Goal: Task Accomplishment & Management: Use online tool/utility

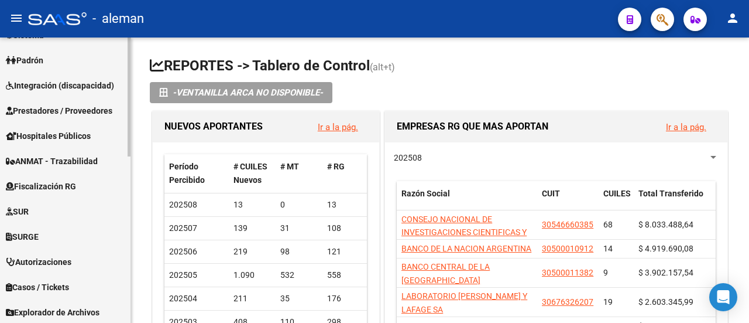
scroll to position [399, 0]
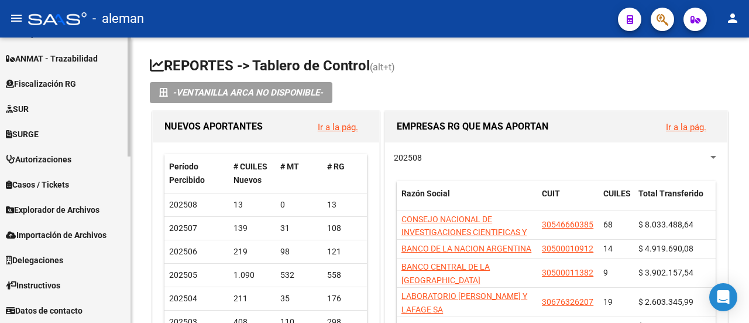
click at [101, 322] on html "menu - aleman person Firma Express Reportes Tablero de Control Ingresos Percibi…" at bounding box center [374, 161] width 749 height 323
click at [56, 231] on span "Importación de Archivos" at bounding box center [56, 234] width 101 height 13
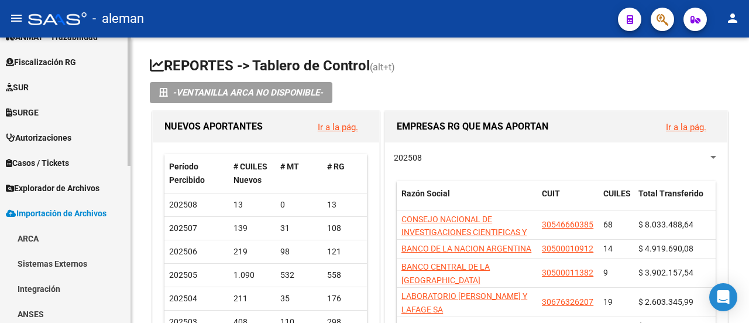
scroll to position [222, 0]
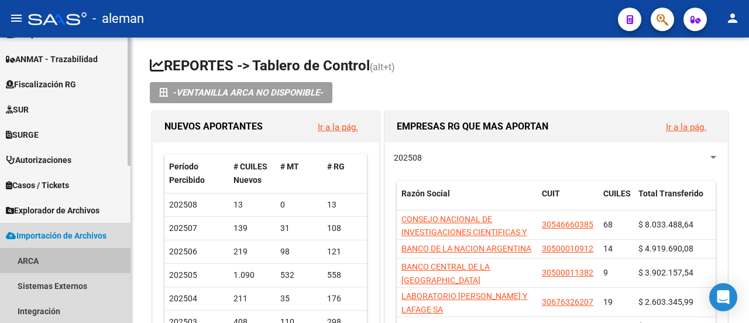
click at [23, 261] on link "ARCA" at bounding box center [65, 260] width 131 height 25
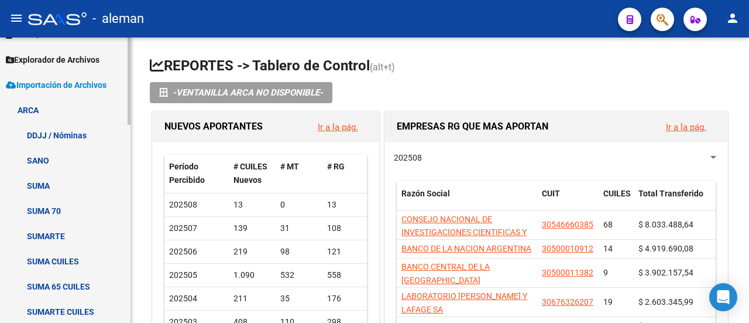
scroll to position [517, 0]
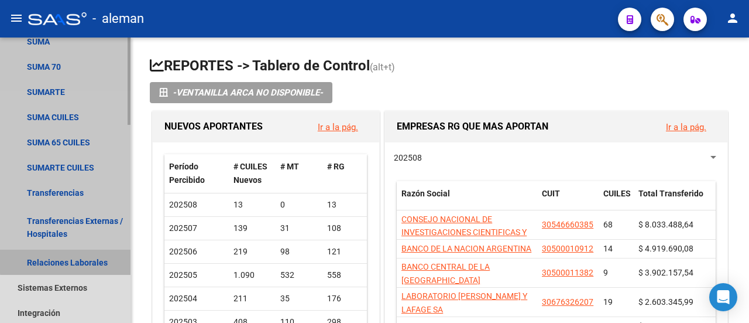
click at [83, 256] on link "Relaciones Laborales" at bounding box center [65, 261] width 131 height 25
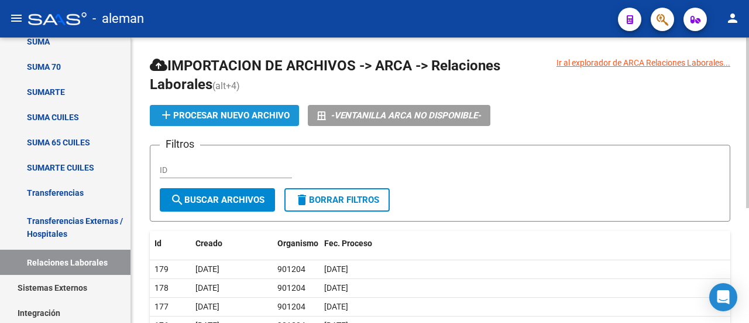
click at [271, 116] on span "add Procesar nuevo archivo" at bounding box center [224, 115] width 131 height 11
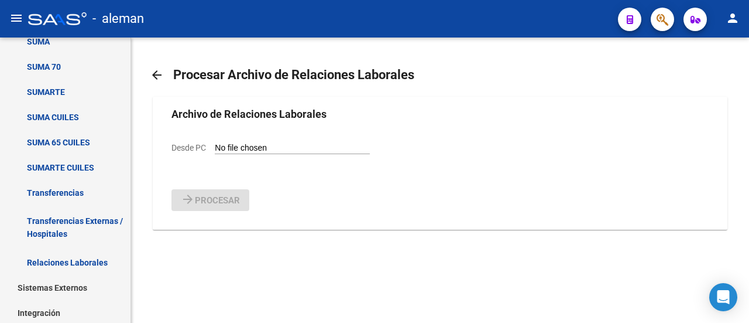
click at [247, 154] on input "Desde PC" at bounding box center [292, 148] width 155 height 11
type input "C:\fakepath\Relaciones_Laborales_[DATE].txt"
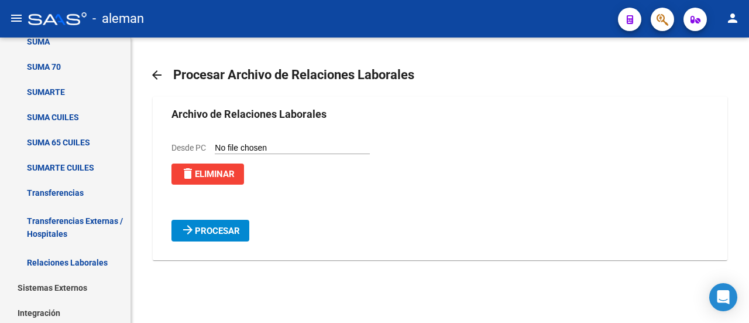
click at [193, 236] on mat-icon "arrow_forward" at bounding box center [188, 229] width 14 height 14
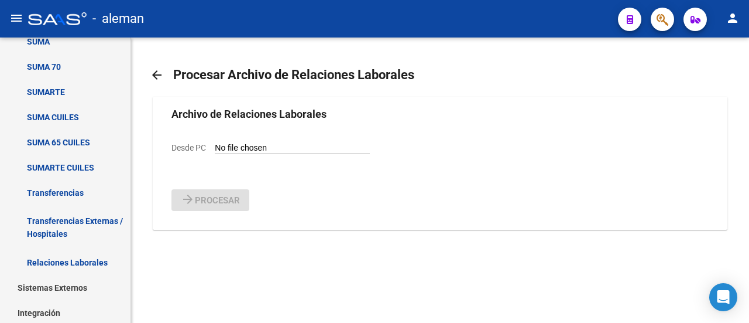
click at [265, 154] on input "Desde PC" at bounding box center [292, 148] width 155 height 11
type input "C:\fakepath\Relaciones_Laborales_[DATE].txt"
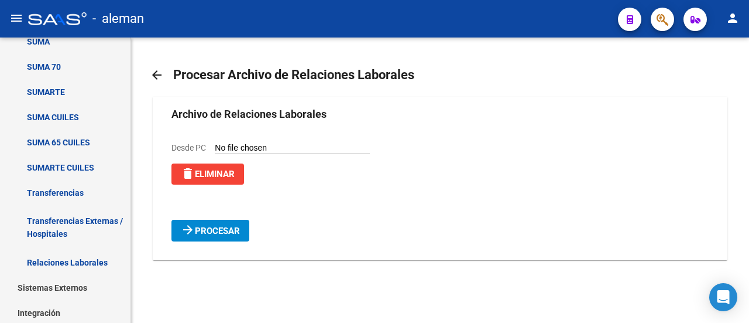
click at [192, 236] on mat-icon "arrow_forward" at bounding box center [188, 229] width 14 height 14
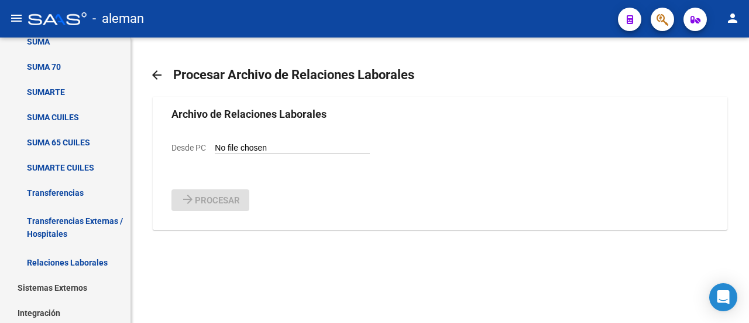
click at [235, 154] on input "Desde PC" at bounding box center [292, 148] width 155 height 11
type input "C:\fakepath\Relaciones_Laborales_[DATE].txt"
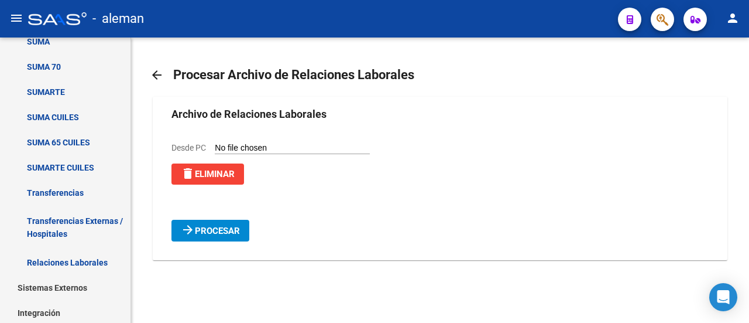
click at [210, 236] on span "Procesar" at bounding box center [217, 230] width 45 height 11
